Goal: Find specific page/section

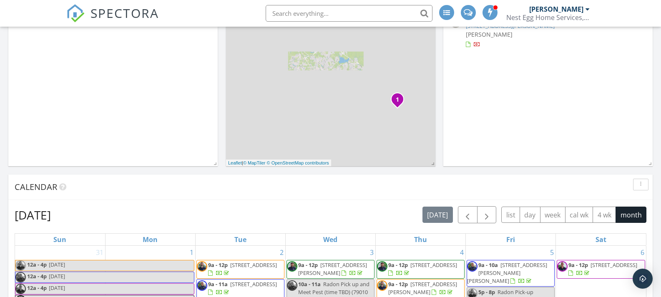
scroll to position [209, 0]
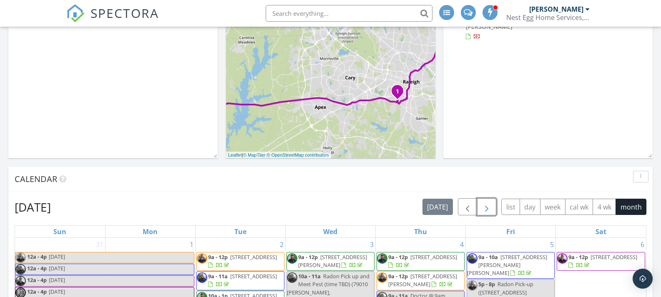
click at [484, 204] on span "button" at bounding box center [487, 207] width 10 height 10
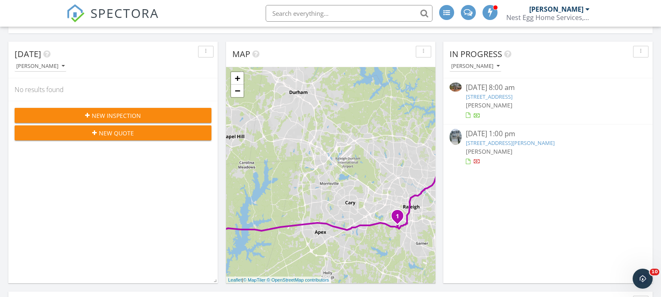
scroll to position [0, 0]
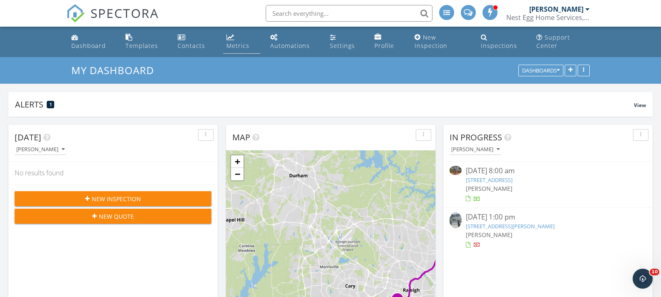
click at [231, 48] on div "Metrics" at bounding box center [237, 46] width 23 height 8
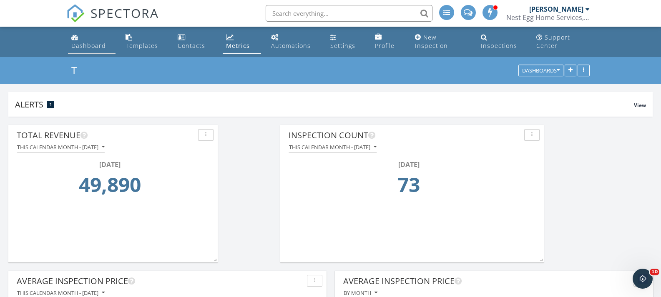
click at [77, 43] on div "Dashboard" at bounding box center [88, 46] width 35 height 8
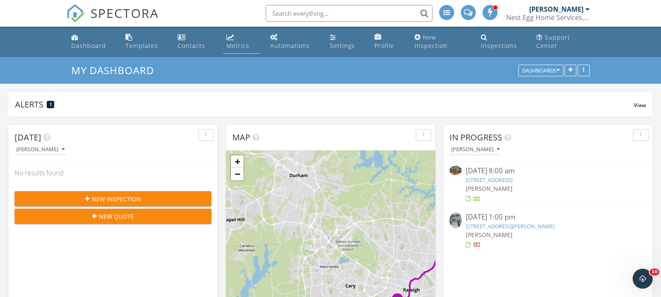
click at [231, 45] on div "Metrics" at bounding box center [237, 46] width 23 height 8
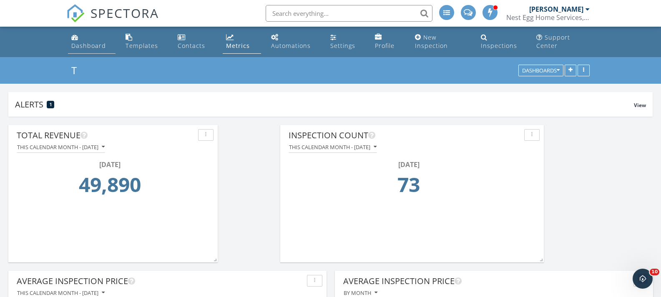
click at [86, 45] on div "Dashboard" at bounding box center [88, 46] width 35 height 8
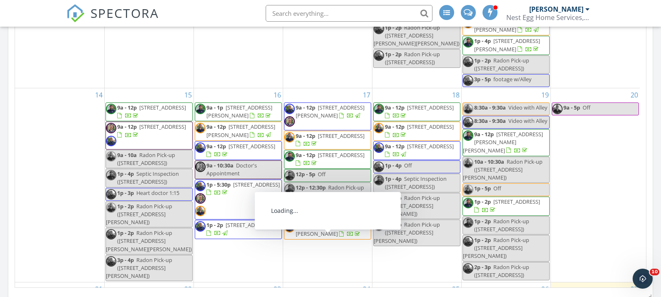
scroll to position [193, 0]
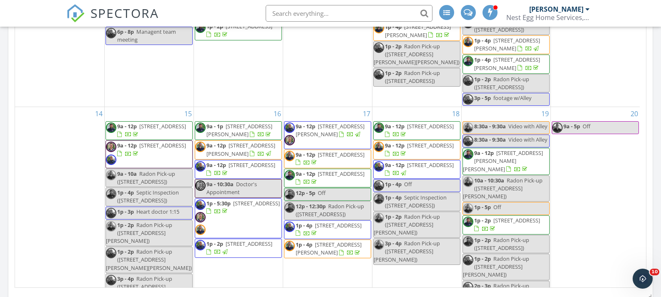
click at [2, 176] on div "[DATE] [PERSON_NAME] No results found New Inspection New Quote Map 1 2 + − [GEO…" at bounding box center [330, 10] width 661 height 759
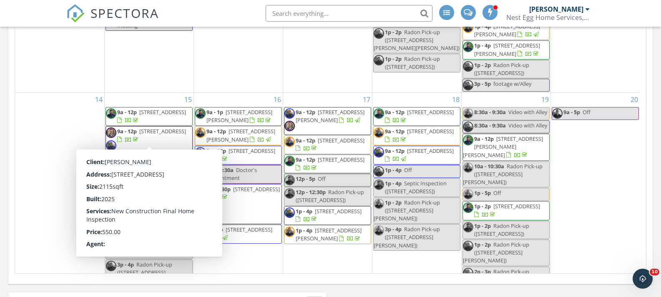
scroll to position [485, 0]
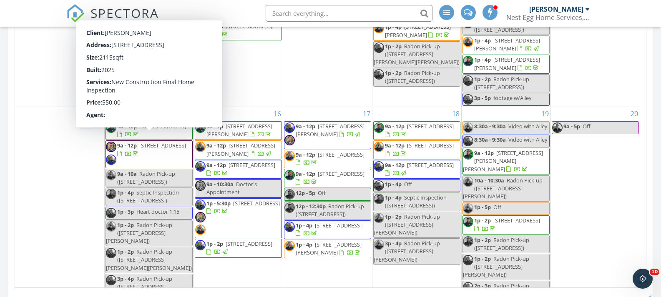
click at [5, 168] on div "[DATE] [PERSON_NAME] No results found New Inspection New Quote Map 1 2 + − [GEO…" at bounding box center [330, 10] width 661 height 759
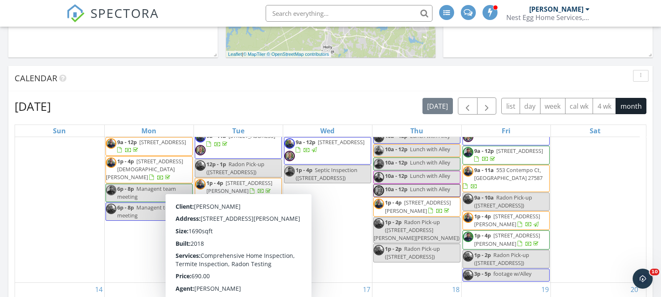
scroll to position [235, 0]
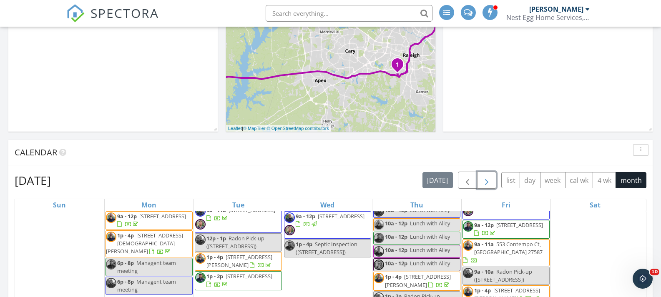
click at [489, 186] on span "button" at bounding box center [487, 181] width 10 height 10
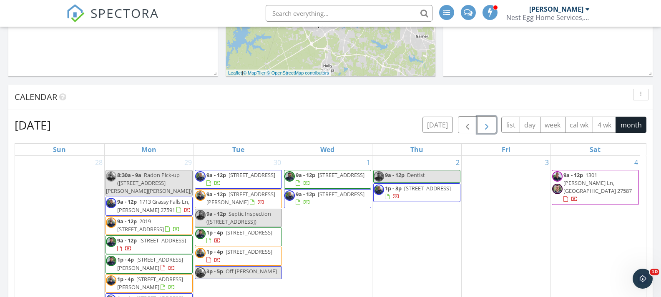
scroll to position [277, 0]
